Goal: Task Accomplishment & Management: Manage account settings

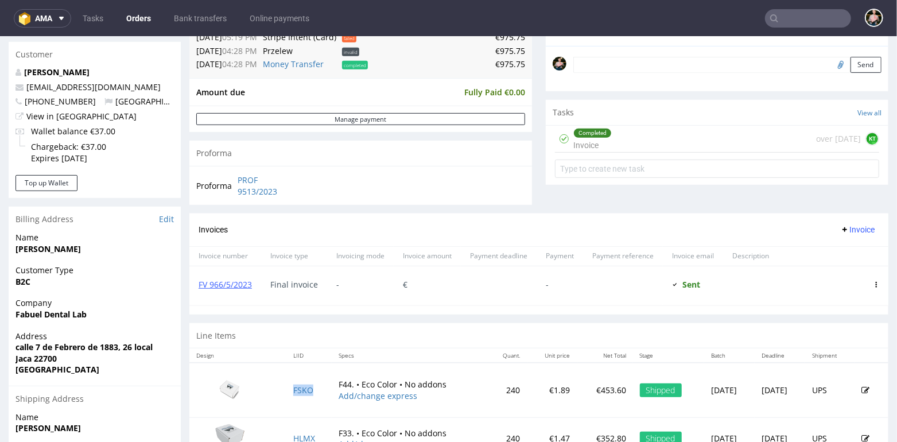
scroll to position [312, 0]
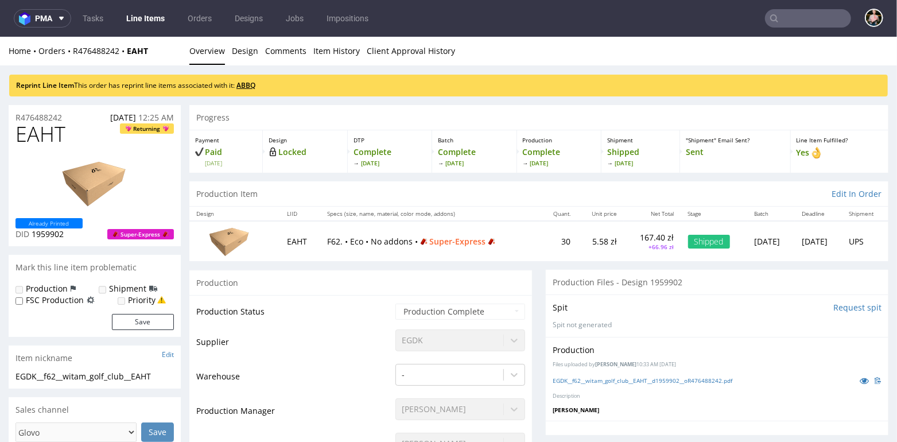
click at [250, 85] on link "ABBQ" at bounding box center [246, 85] width 19 height 10
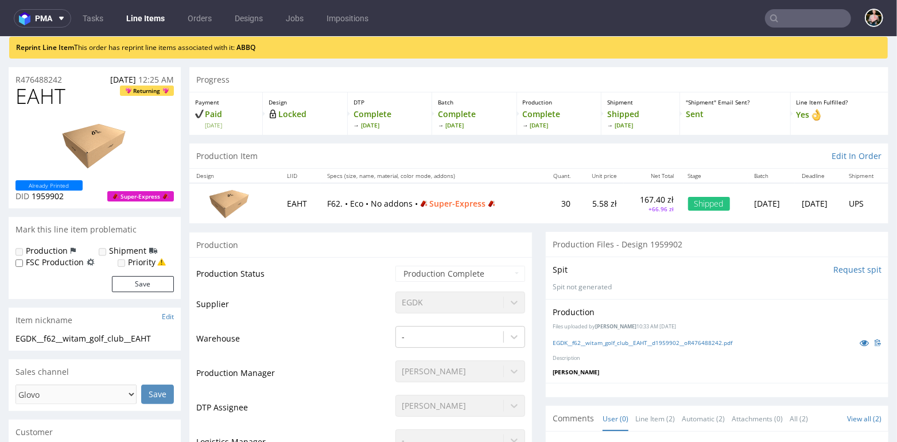
scroll to position [37, 0]
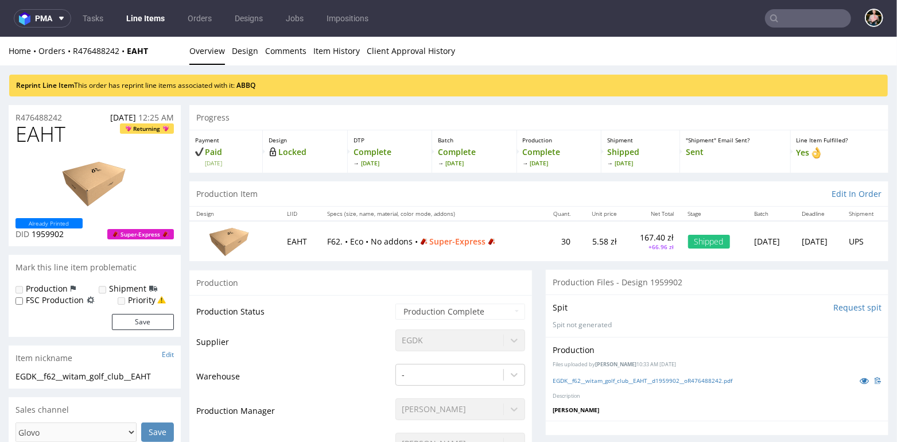
click at [257, 79] on div "Reprint Line Item This order has reprint line items associated with it: ABBQ" at bounding box center [448, 85] width 879 height 22
click at [253, 87] on link "ABBQ" at bounding box center [246, 85] width 19 height 10
